Goal: Task Accomplishment & Management: Complete application form

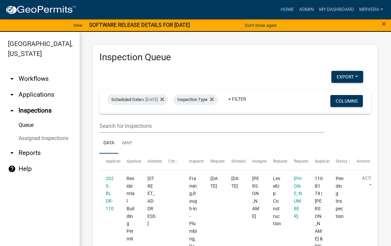
click at [163, 98] on div "Scheduled Date is [DATE]" at bounding box center [137, 99] width 61 height 11
click at [155, 120] on input "[DATE]" at bounding box center [149, 125] width 46 height 14
type input "[DATE]"
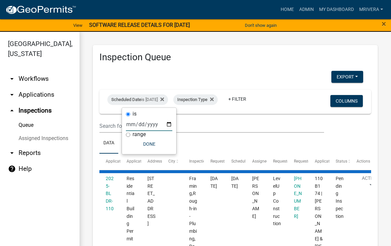
select select "1: 25"
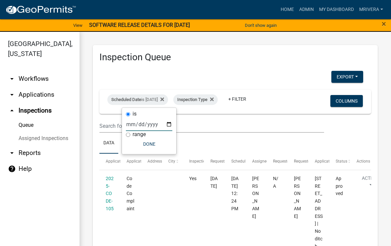
click at [274, 143] on ul "Data Map" at bounding box center [235, 143] width 272 height 21
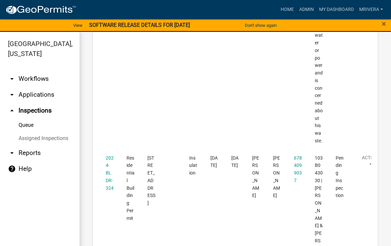
scroll to position [769, 0]
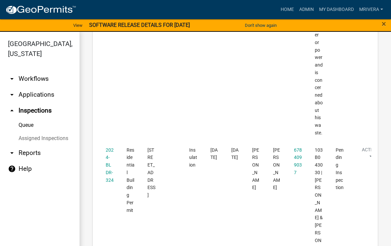
click at [109, 147] on link "2024-BLDR-324" at bounding box center [110, 164] width 8 height 35
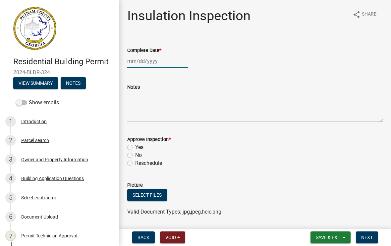
click at [148, 59] on div at bounding box center [157, 61] width 61 height 14
select select "9"
select select "2025"
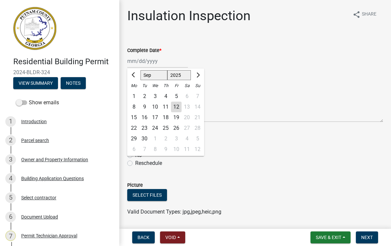
click at [176, 111] on div "12" at bounding box center [176, 107] width 11 height 11
type input "[DATE]"
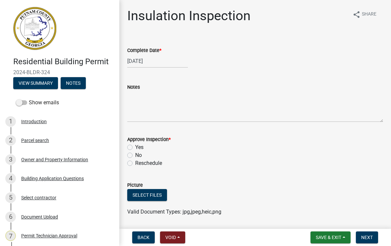
click at [135, 148] on label "Yes" at bounding box center [139, 147] width 8 height 8
click at [135, 148] on input "Yes" at bounding box center [137, 145] width 4 height 4
radio input "true"
click at [368, 240] on span "Next" at bounding box center [367, 237] width 12 height 5
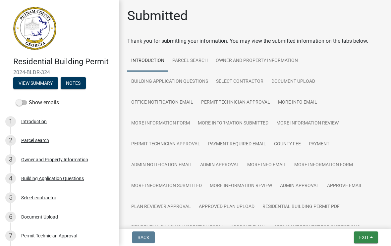
click at [366, 235] on span "Exit" at bounding box center [364, 237] width 10 height 5
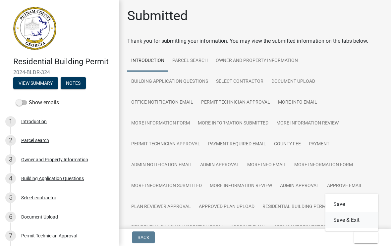
click at [353, 220] on button "Save & Exit" at bounding box center [351, 220] width 53 height 16
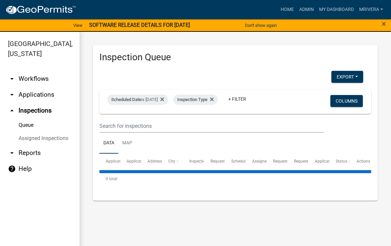
select select "1: 25"
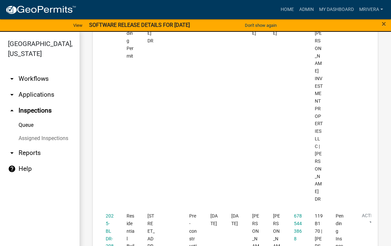
scroll to position [1108, 0]
click at [109, 212] on link "2025-BLDR-208" at bounding box center [110, 229] width 8 height 35
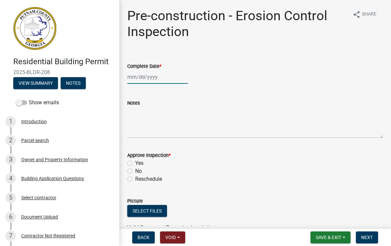
click at [154, 77] on div at bounding box center [157, 77] width 61 height 14
select select "9"
select select "2025"
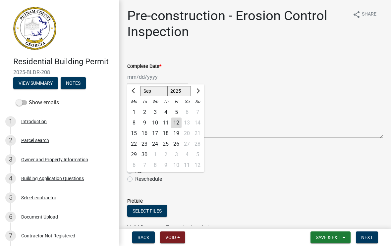
click at [175, 125] on div "12" at bounding box center [176, 123] width 11 height 11
type input "[DATE]"
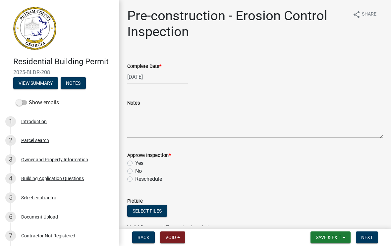
click at [135, 164] on label "Yes" at bounding box center [139, 163] width 8 height 8
click at [135, 164] on input "Yes" at bounding box center [137, 161] width 4 height 4
radio input "true"
click at [366, 240] on span "Next" at bounding box center [367, 237] width 12 height 5
click at [151, 77] on div at bounding box center [157, 77] width 61 height 14
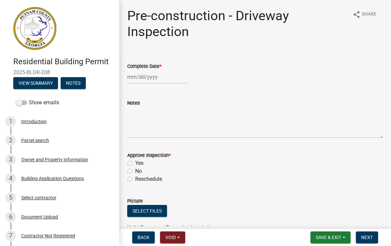
select select "9"
select select "2025"
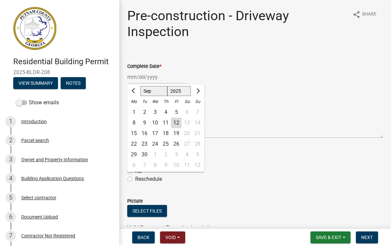
click at [176, 124] on div "12" at bounding box center [176, 123] width 11 height 11
type input "[DATE]"
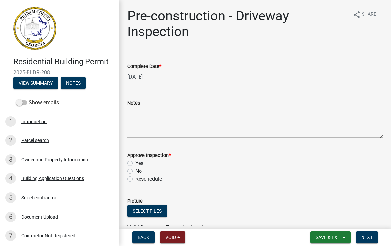
click at [135, 165] on label "Yes" at bounding box center [139, 163] width 8 height 8
click at [135, 164] on input "Yes" at bounding box center [137, 161] width 4 height 4
radio input "true"
click at [368, 239] on span "Next" at bounding box center [367, 237] width 12 height 5
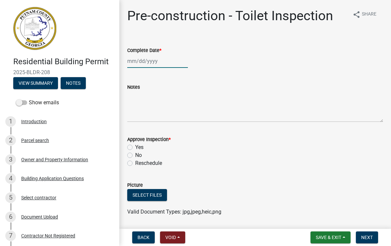
click at [147, 64] on div at bounding box center [157, 61] width 61 height 14
select select "9"
select select "2025"
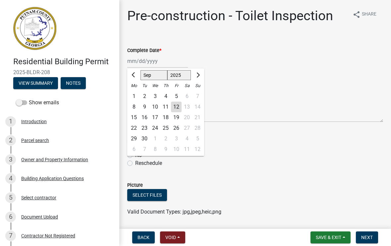
click at [176, 110] on div "12" at bounding box center [176, 107] width 11 height 11
type input "[DATE]"
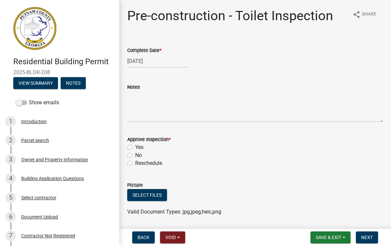
click at [133, 144] on div "Yes" at bounding box center [255, 147] width 256 height 8
click at [135, 150] on label "Yes" at bounding box center [139, 147] width 8 height 8
click at [135, 148] on input "Yes" at bounding box center [137, 145] width 4 height 4
radio input "true"
click at [366, 243] on button "Next" at bounding box center [367, 238] width 22 height 12
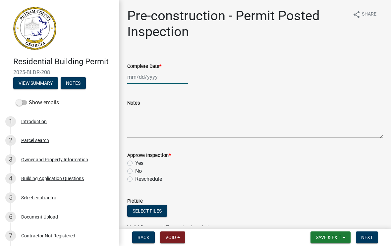
click at [152, 78] on div at bounding box center [157, 77] width 61 height 14
select select "9"
select select "2025"
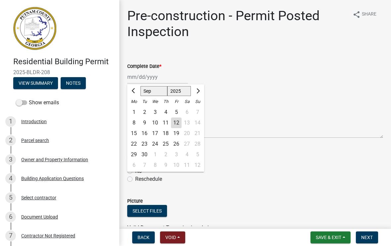
click at [177, 125] on div "12" at bounding box center [176, 123] width 11 height 11
type input "[DATE]"
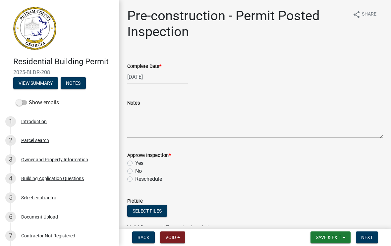
click at [135, 161] on label "Yes" at bounding box center [139, 163] width 8 height 8
click at [135, 161] on input "Yes" at bounding box center [137, 161] width 4 height 4
radio input "true"
click at [371, 239] on span "Next" at bounding box center [367, 237] width 12 height 5
click at [155, 76] on div at bounding box center [157, 77] width 61 height 14
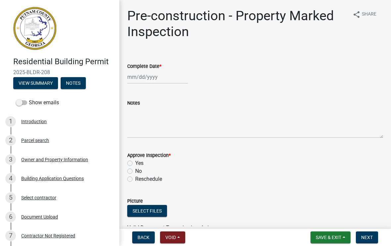
select select "9"
select select "2025"
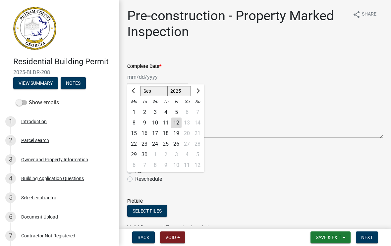
click at [178, 127] on div "12" at bounding box center [176, 123] width 11 height 11
type input "[DATE]"
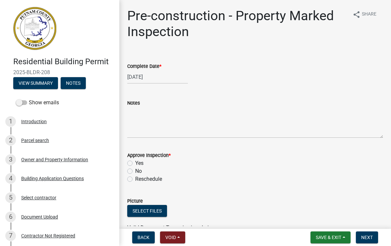
click at [135, 161] on label "Yes" at bounding box center [139, 163] width 8 height 8
click at [135, 161] on input "Yes" at bounding box center [137, 161] width 4 height 4
radio input "true"
click at [372, 236] on span "Next" at bounding box center [367, 237] width 12 height 5
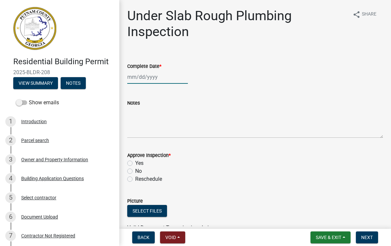
click at [154, 78] on div at bounding box center [157, 77] width 61 height 14
select select "9"
select select "2025"
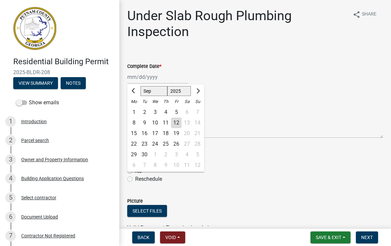
click at [179, 124] on div "12" at bounding box center [176, 123] width 11 height 11
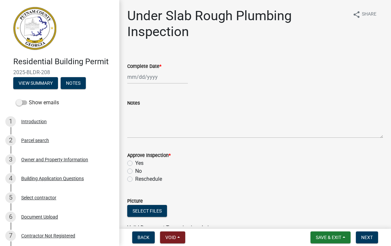
type input "[DATE]"
click at [133, 161] on div "Yes" at bounding box center [255, 163] width 256 height 8
click at [135, 162] on label "Yes" at bounding box center [139, 163] width 8 height 8
click at [135, 162] on input "Yes" at bounding box center [137, 161] width 4 height 4
radio input "true"
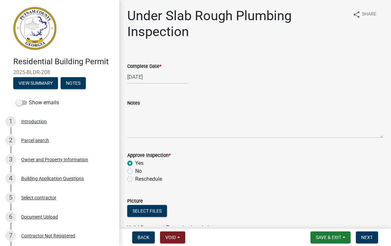
click at [366, 233] on button "Next" at bounding box center [367, 238] width 22 height 12
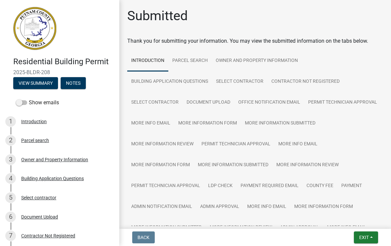
click at [371, 233] on button "Exit" at bounding box center [366, 238] width 24 height 12
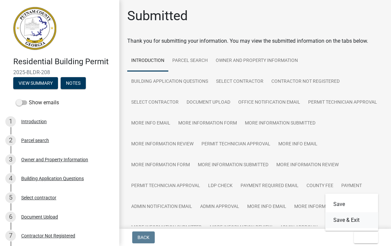
click at [350, 222] on button "Save & Exit" at bounding box center [351, 220] width 53 height 16
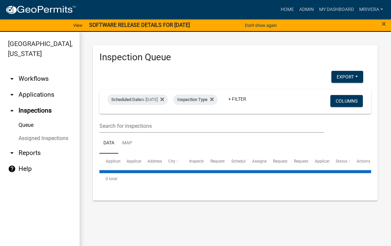
select select "1: 25"
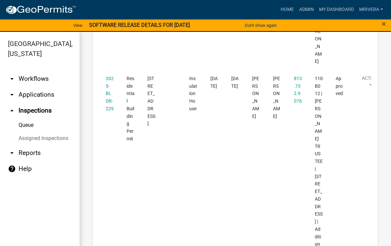
scroll to position [1891, 0]
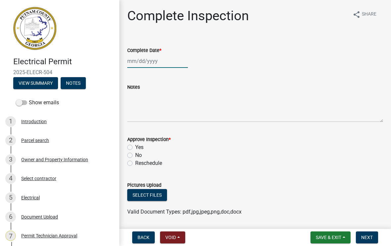
click at [148, 65] on div at bounding box center [157, 61] width 61 height 14
select select "9"
select select "2025"
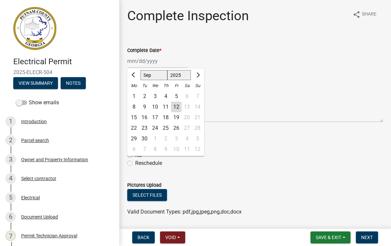
click at [175, 111] on div "12" at bounding box center [176, 107] width 11 height 11
type input "[DATE]"
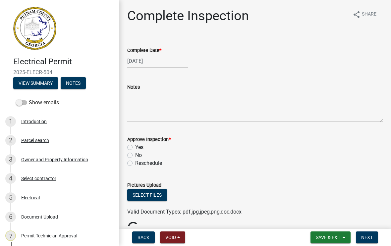
click at [135, 147] on label "Yes" at bounding box center [139, 147] width 8 height 8
click at [135, 147] on input "Yes" at bounding box center [137, 145] width 4 height 4
radio input "true"
click at [370, 241] on button "Next" at bounding box center [367, 238] width 22 height 12
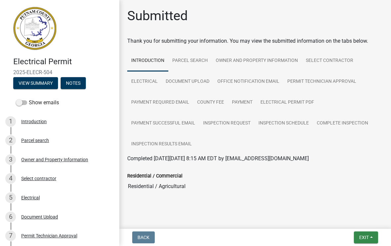
click at [369, 236] on button "Exit" at bounding box center [366, 238] width 24 height 12
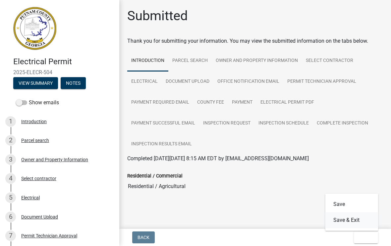
click at [357, 220] on button "Save & Exit" at bounding box center [351, 220] width 53 height 16
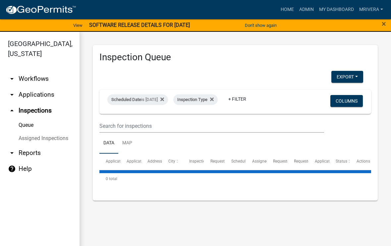
select select "1: 25"
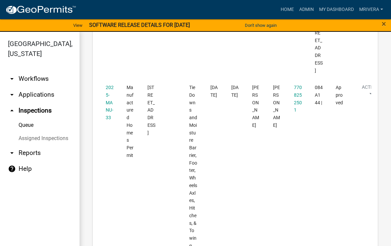
scroll to position [2220, 0]
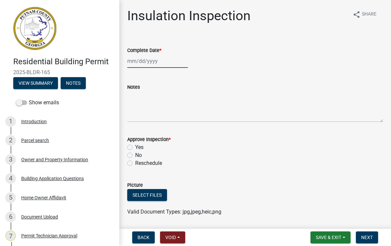
click at [148, 62] on div at bounding box center [157, 61] width 61 height 14
select select "9"
select select "2025"
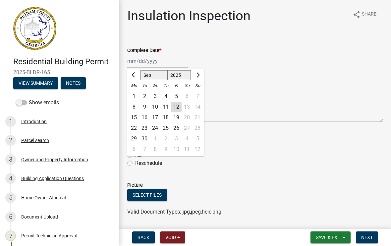
click at [178, 108] on div "12" at bounding box center [176, 107] width 11 height 11
type input "[DATE]"
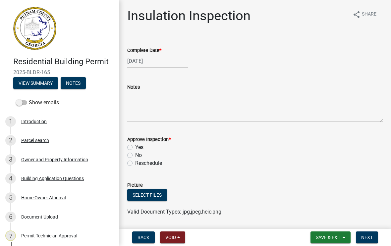
click at [135, 147] on label "Yes" at bounding box center [139, 147] width 8 height 8
click at [135, 147] on input "Yes" at bounding box center [137, 145] width 4 height 4
radio input "true"
click at [365, 235] on span "Next" at bounding box center [367, 237] width 12 height 5
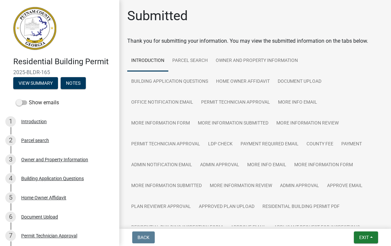
click at [363, 238] on span "Exit" at bounding box center [364, 237] width 10 height 5
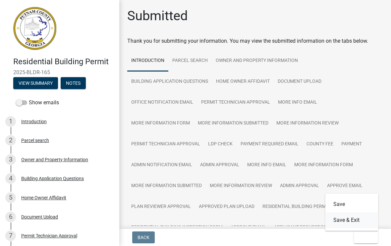
click at [350, 223] on button "Save & Exit" at bounding box center [351, 220] width 53 height 16
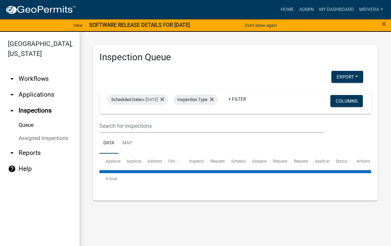
select select "1: 25"
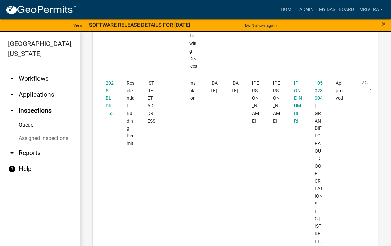
scroll to position [2382, 0]
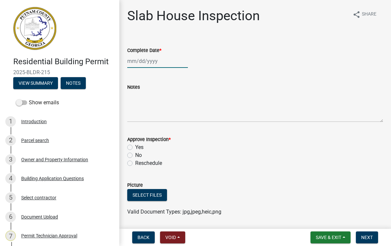
click at [145, 67] on div at bounding box center [157, 61] width 61 height 14
select select "9"
select select "2025"
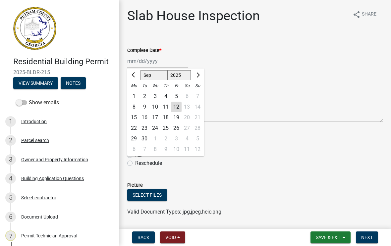
click at [177, 111] on div "12" at bounding box center [176, 107] width 11 height 11
type input "[DATE]"
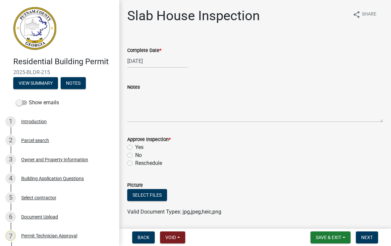
click at [135, 149] on label "Yes" at bounding box center [139, 147] width 8 height 8
click at [135, 148] on input "Yes" at bounding box center [137, 145] width 4 height 4
radio input "true"
click at [368, 241] on button "Next" at bounding box center [367, 238] width 22 height 12
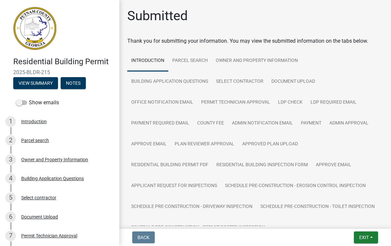
click at [364, 234] on button "Exit" at bounding box center [366, 238] width 24 height 12
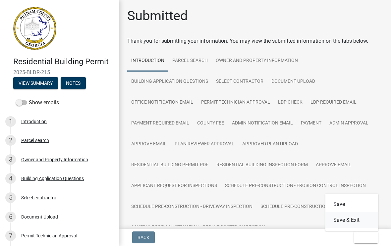
click at [354, 222] on button "Save & Exit" at bounding box center [351, 220] width 53 height 16
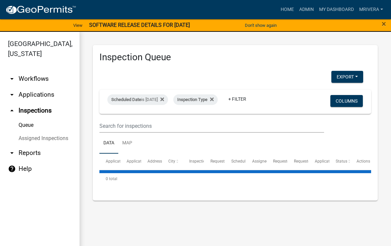
select select "1: 25"
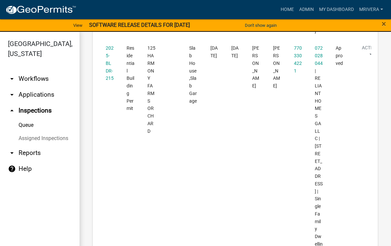
scroll to position [2625, 0]
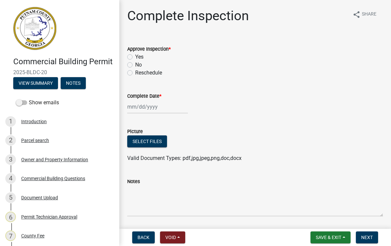
click at [135, 59] on label "Yes" at bounding box center [139, 57] width 8 height 8
click at [135, 57] on input "Yes" at bounding box center [137, 55] width 4 height 4
radio input "true"
click at [144, 112] on div at bounding box center [157, 107] width 61 height 14
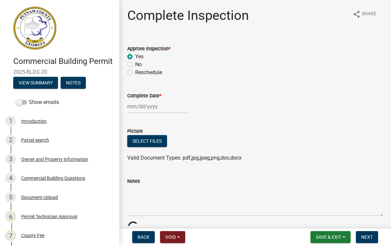
select select "9"
select select "2025"
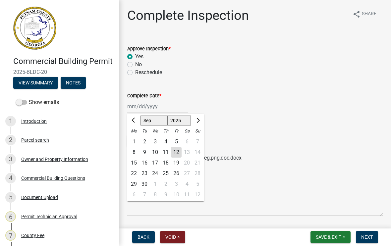
click at [177, 155] on div "12" at bounding box center [176, 152] width 11 height 11
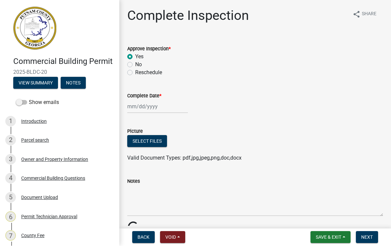
type input "[DATE]"
click at [149, 190] on textarea "Notes" at bounding box center [255, 201] width 256 height 31
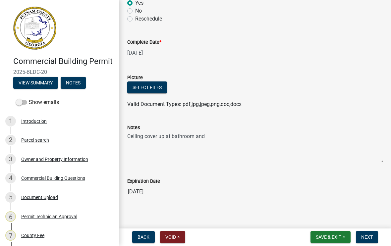
scroll to position [54, 0]
click at [218, 138] on textarea "Ceiling cover up at bathroom and" at bounding box center [255, 147] width 256 height 31
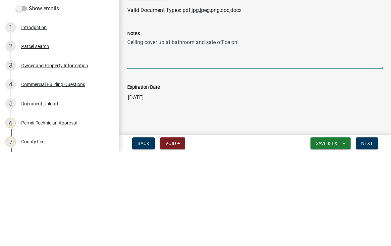
type textarea "Ceiling cover up at bathroom and sale office only"
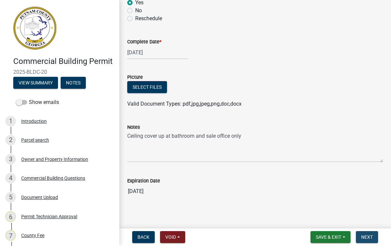
click at [366, 242] on button "Next" at bounding box center [367, 238] width 22 height 12
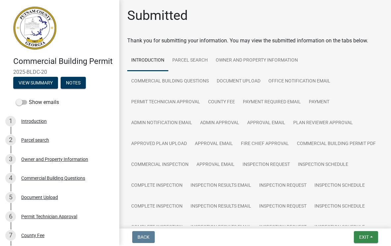
click at [363, 240] on button "Exit" at bounding box center [366, 238] width 24 height 12
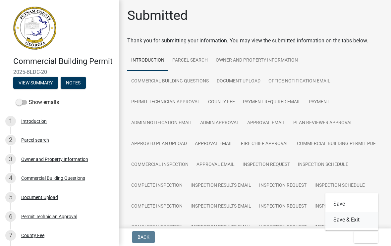
click at [353, 218] on button "Save & Exit" at bounding box center [351, 220] width 53 height 16
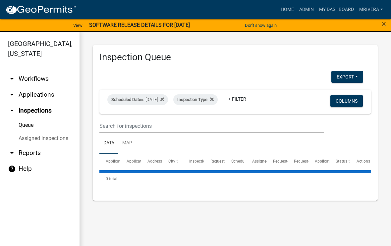
select select "1: 25"
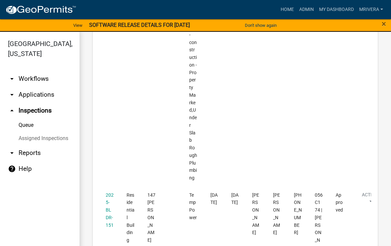
scroll to position [1608, 0]
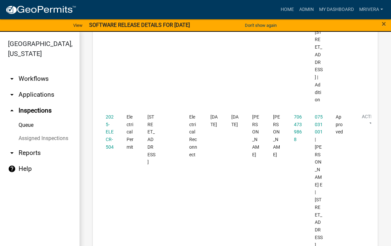
scroll to position [2010, 0]
